Goal: Task Accomplishment & Management: Manage account settings

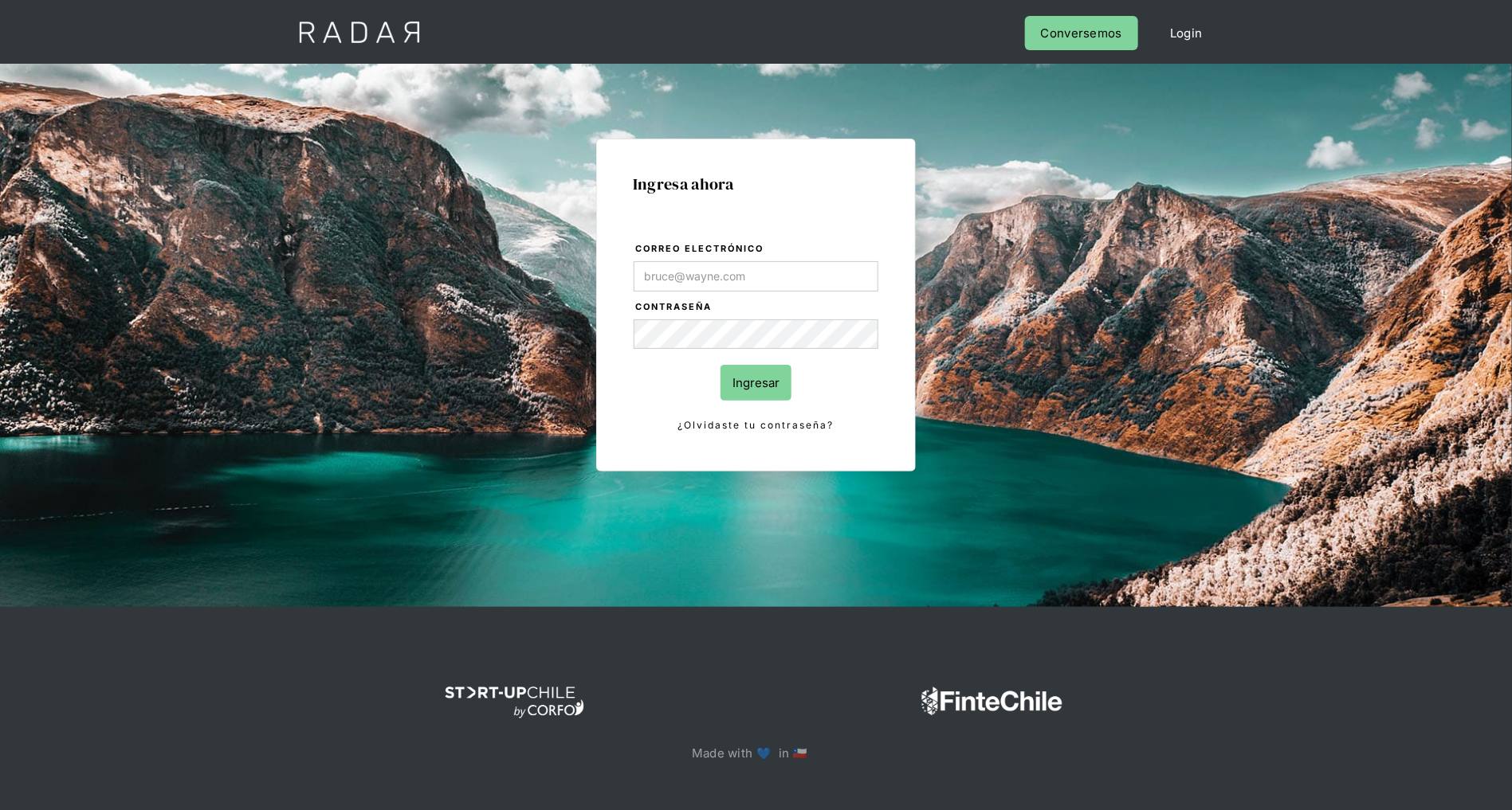
type input "[PERSON_NAME][EMAIL_ADDRESS][DOMAIN_NAME]"
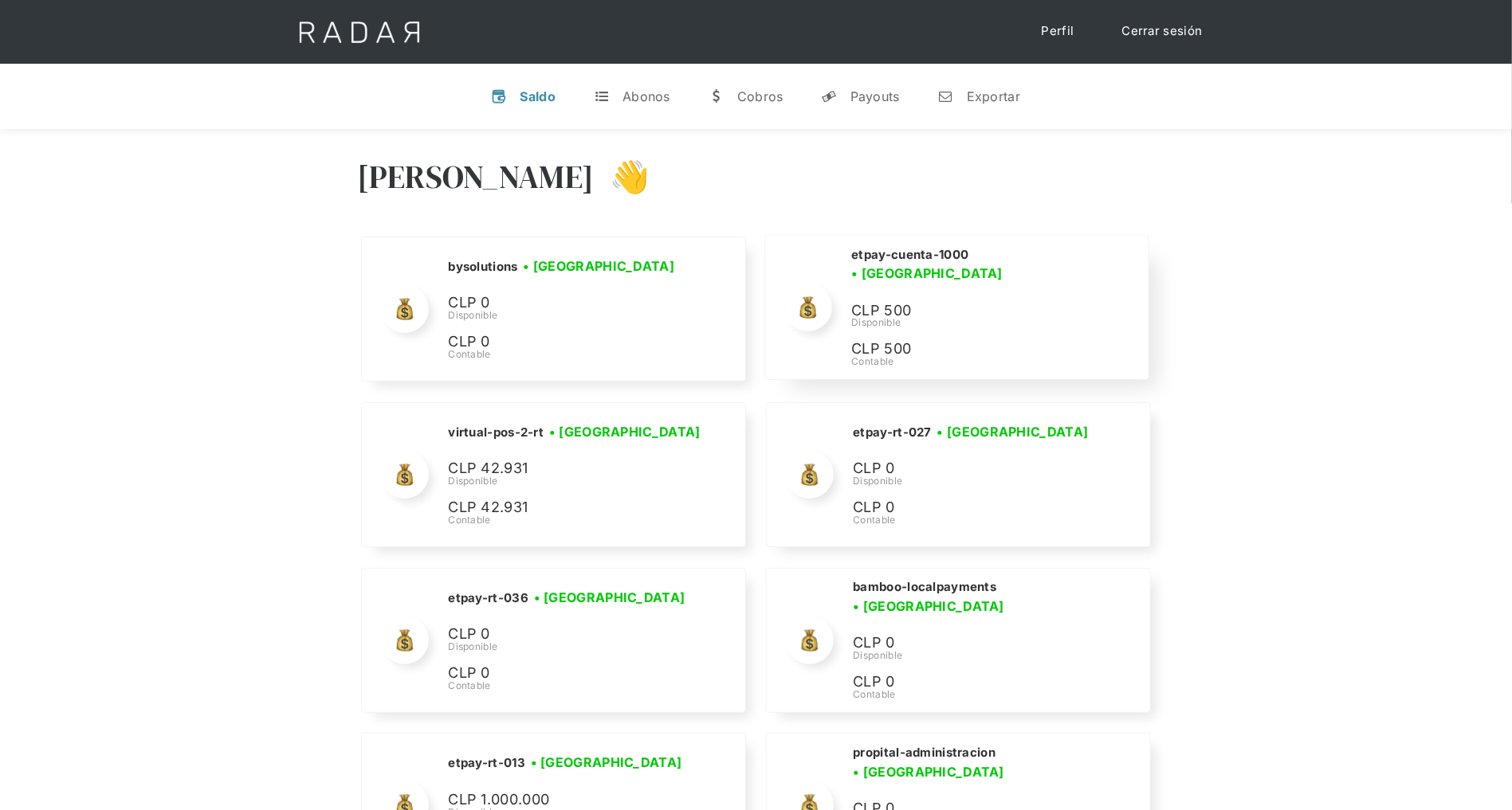
scroll to position [7624, 0]
